Goal: Task Accomplishment & Management: Complete application form

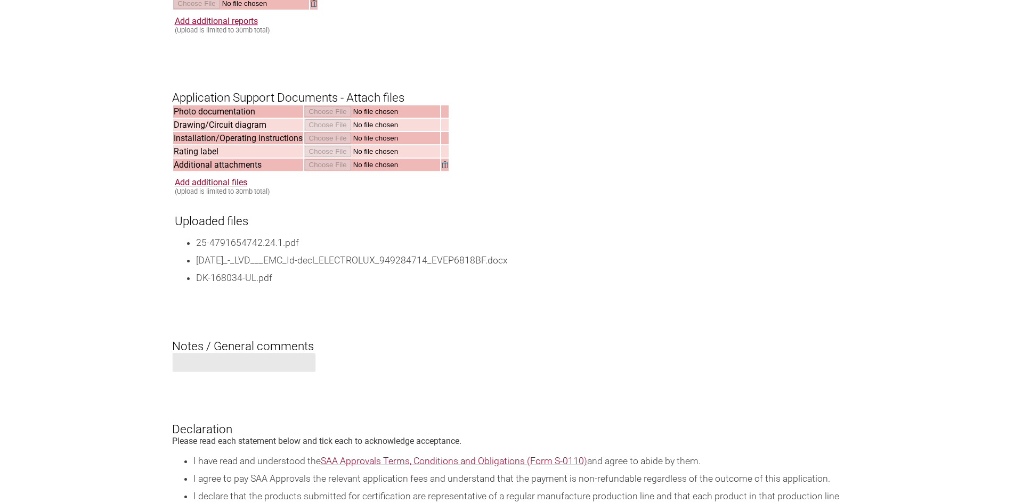
scroll to position [1385, 0]
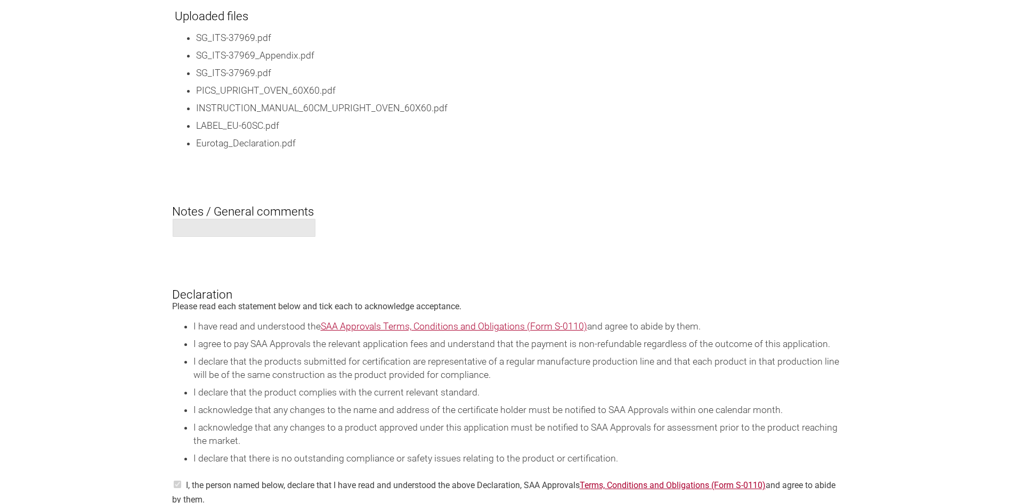
scroll to position [1971, 0]
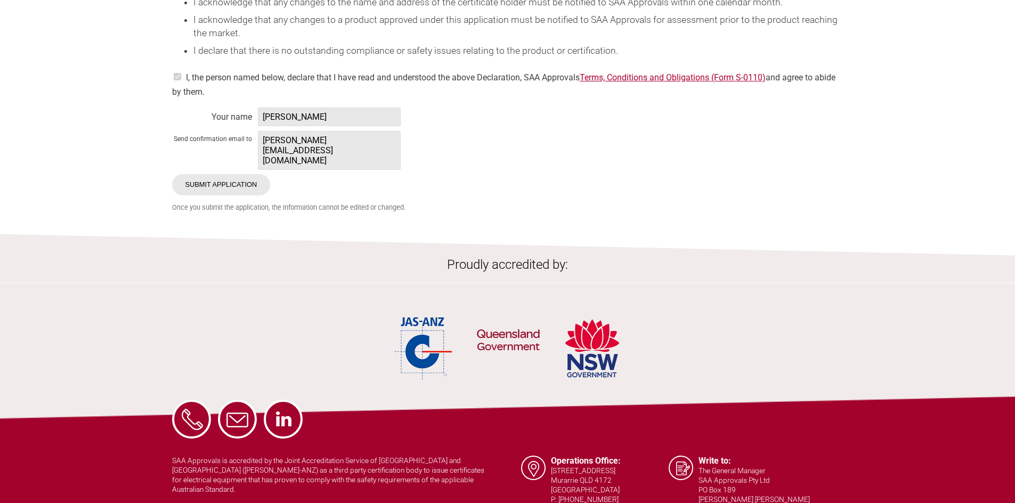
scroll to position [2107, 0]
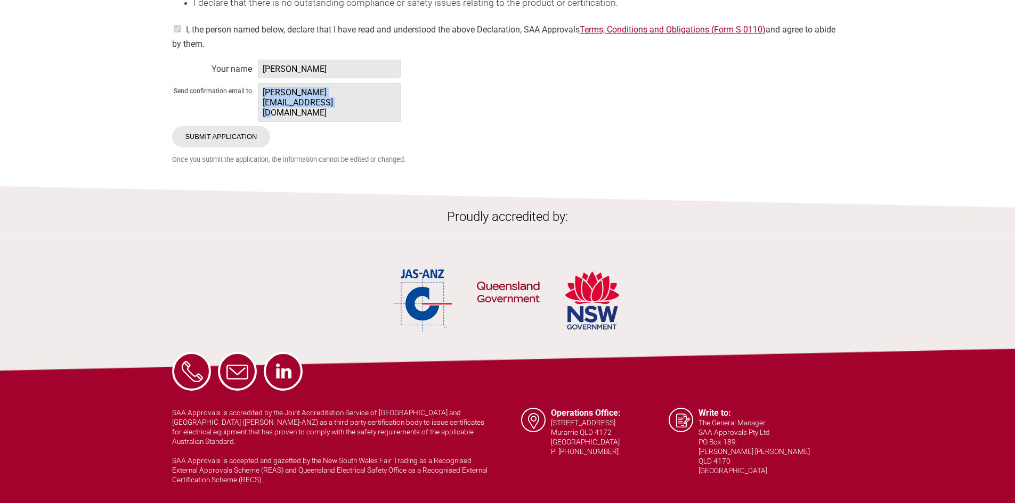
drag, startPoint x: 392, startPoint y: 102, endPoint x: 261, endPoint y: 100, distance: 131.1
click at [261, 100] on span "[PERSON_NAME][EMAIL_ADDRESS][DOMAIN_NAME]" at bounding box center [329, 102] width 143 height 39
copy span "[PERSON_NAME][EMAIL_ADDRESS][DOMAIN_NAME]"
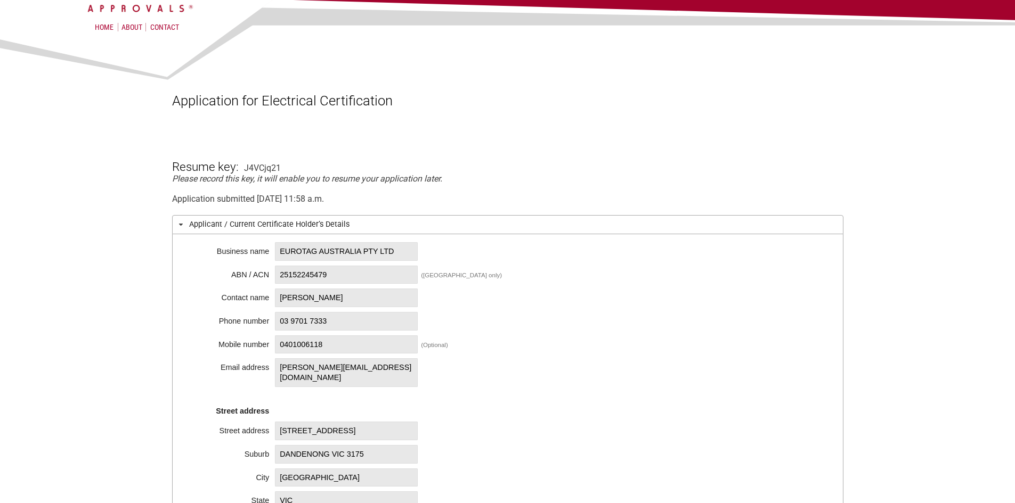
scroll to position [0, 0]
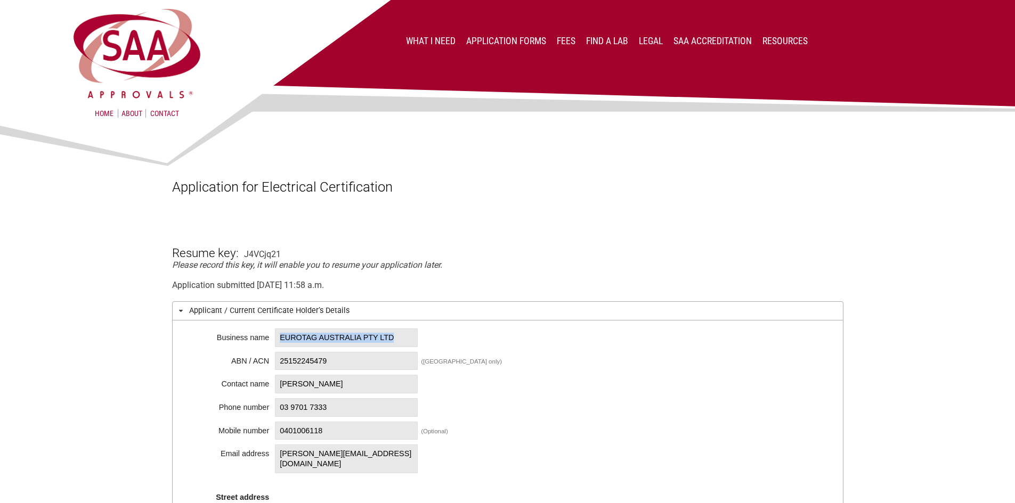
drag, startPoint x: 405, startPoint y: 337, endPoint x: 282, endPoint y: 344, distance: 123.2
click at [282, 344] on span "EUROTAG AUSTRALIA PTY LTD" at bounding box center [346, 338] width 143 height 19
copy span "EUROTAG AUSTRALIA PTY LTD"
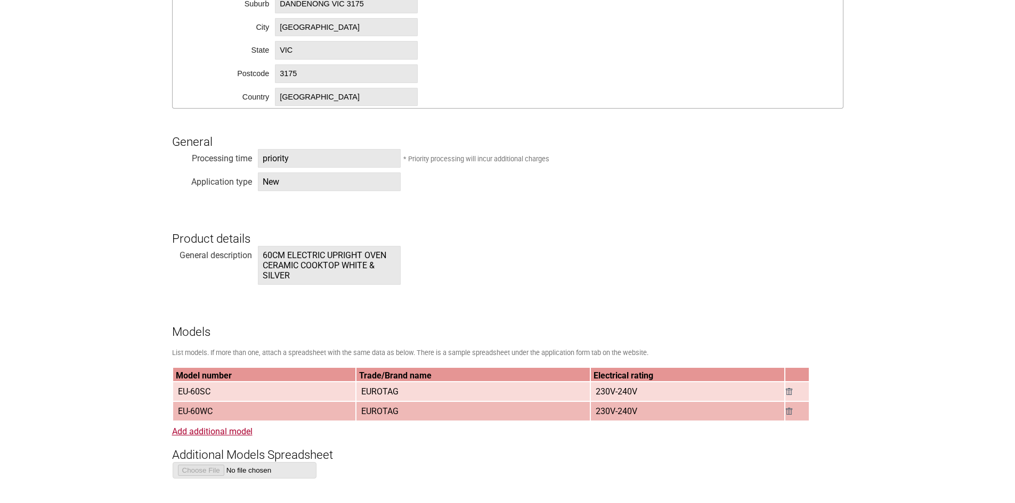
scroll to position [479, 0]
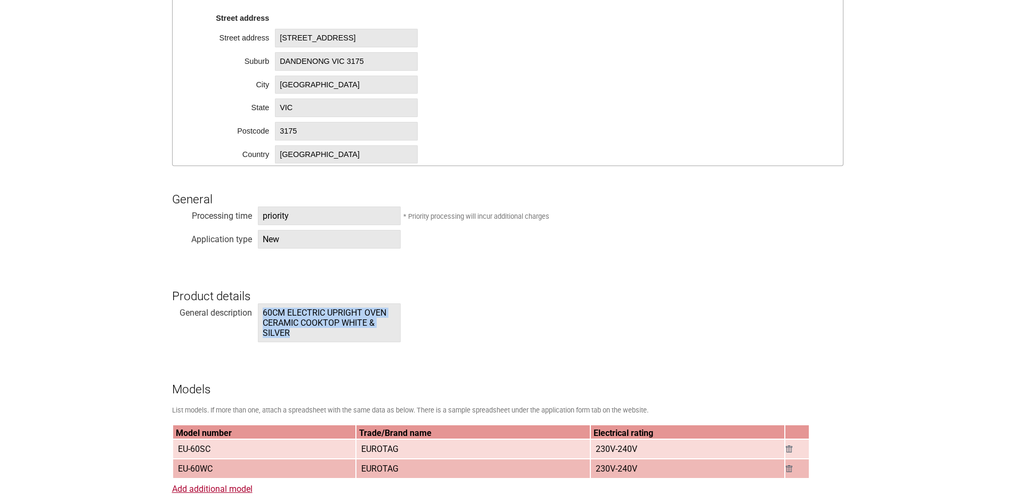
drag, startPoint x: 297, startPoint y: 334, endPoint x: 261, endPoint y: 315, distance: 40.3
click at [261, 315] on span "60CM ELECTRIC UPRIGHT OVEN CERAMIC COOKTOP WHITE & SILVER" at bounding box center [329, 323] width 143 height 39
copy span "60CM ELECTRIC UPRIGHT OVEN CERAMIC COOKTOP WHITE & SILVER"
